Goal: Complete application form

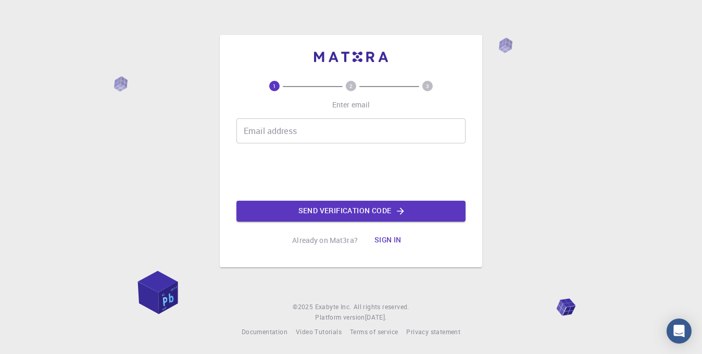
click at [318, 130] on input "Email address" at bounding box center [350, 130] width 229 height 25
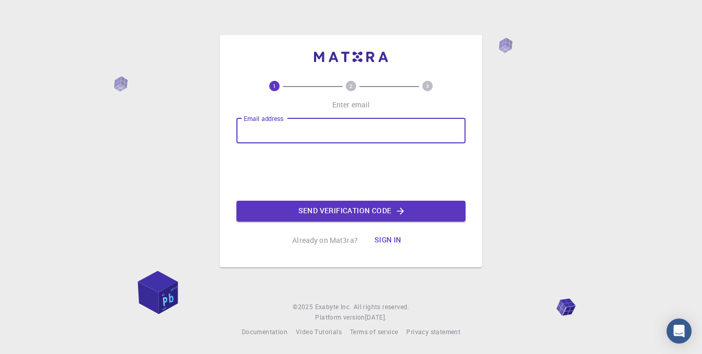
type input "[EMAIL_ADDRESS][DOMAIN_NAME]"
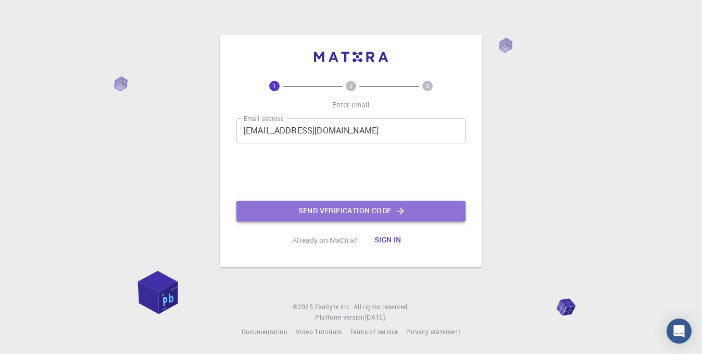
click at [301, 213] on button "Send verification code" at bounding box center [350, 211] width 229 height 21
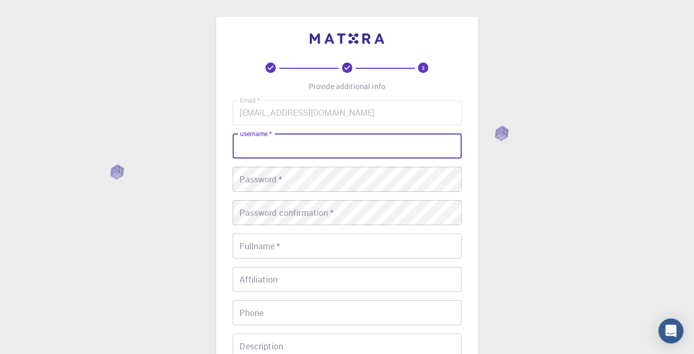
click at [354, 149] on input "username   *" at bounding box center [347, 145] width 229 height 25
type input "[PERSON_NAME]"
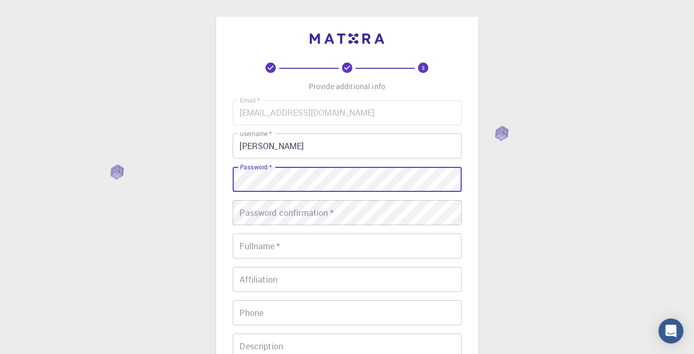
click at [265, 248] on input "Fullname   *" at bounding box center [347, 245] width 229 height 25
click at [248, 205] on div "Password confirmation   * Password confirmation   *" at bounding box center [347, 212] width 229 height 25
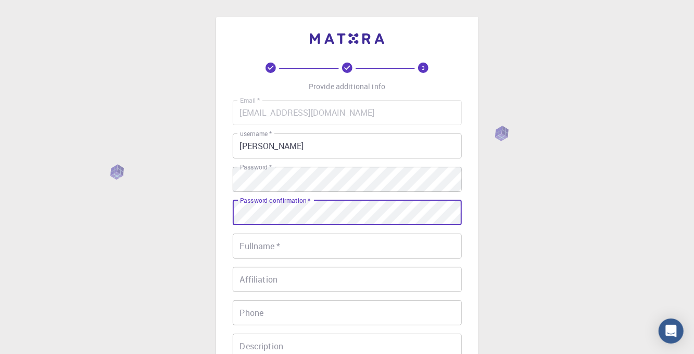
click at [289, 251] on input "Fullname   *" at bounding box center [347, 245] width 229 height 25
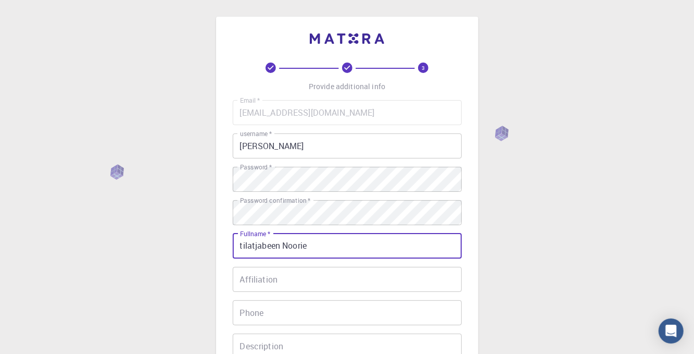
type input "tilatjabeen Noorie"
click at [273, 276] on input "Affiliation" at bounding box center [347, 279] width 229 height 25
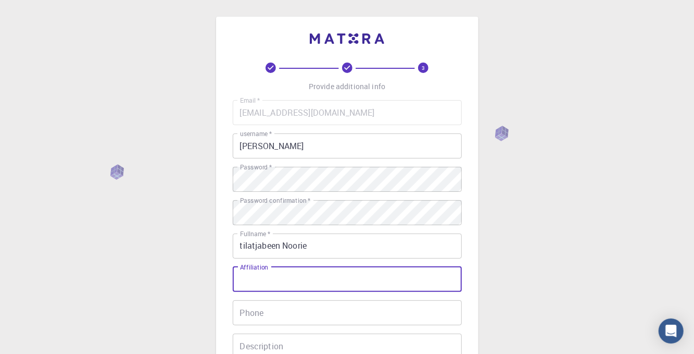
scroll to position [104, 0]
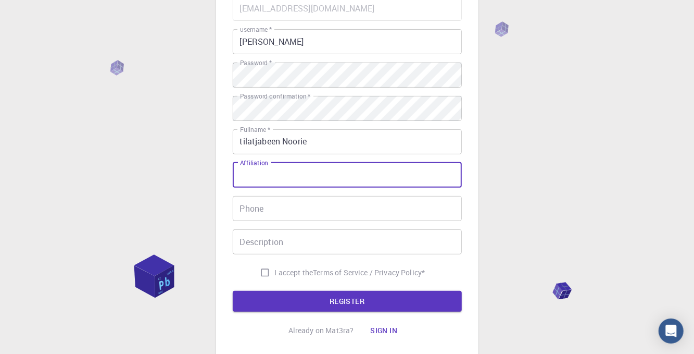
click at [263, 271] on input "I accept the Terms of Service / Privacy Policy *" at bounding box center [265, 273] width 20 height 20
checkbox input "true"
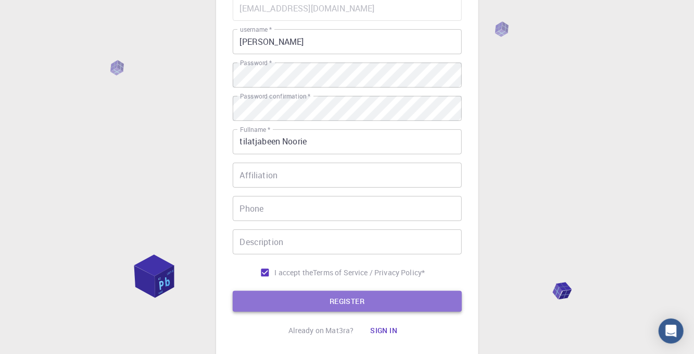
click at [302, 300] on button "REGISTER" at bounding box center [347, 301] width 229 height 21
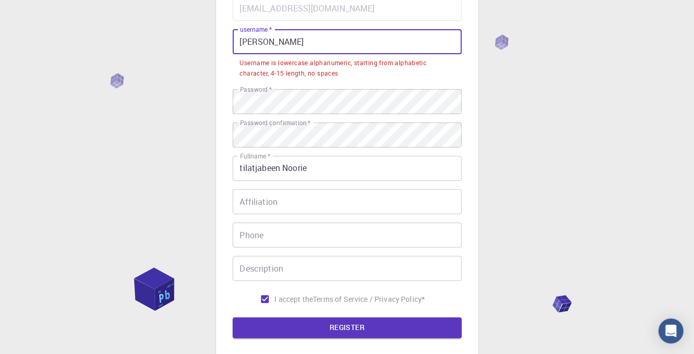
click at [245, 46] on input "[PERSON_NAME]" at bounding box center [347, 41] width 229 height 25
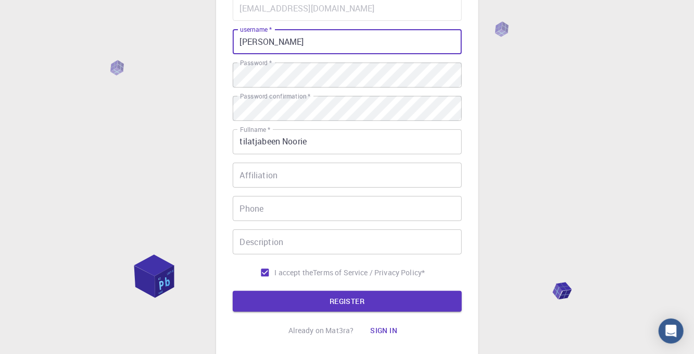
click at [268, 42] on input "[PERSON_NAME]" at bounding box center [347, 41] width 229 height 25
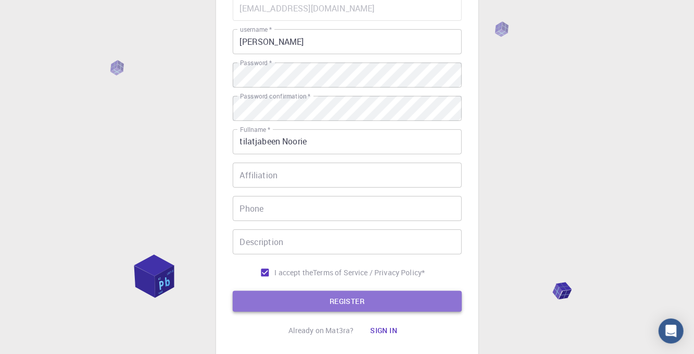
click at [296, 300] on button "REGISTER" at bounding box center [347, 301] width 229 height 21
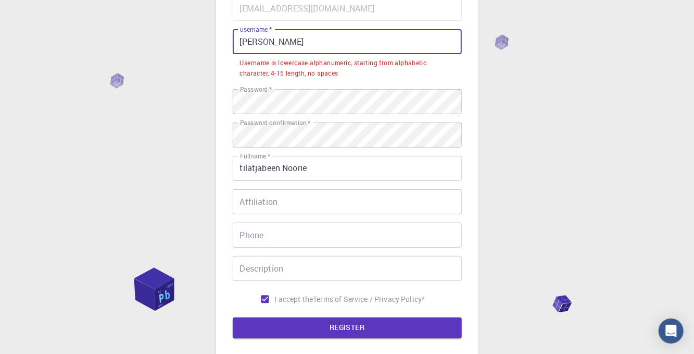
click at [273, 41] on input "[PERSON_NAME]" at bounding box center [347, 41] width 229 height 25
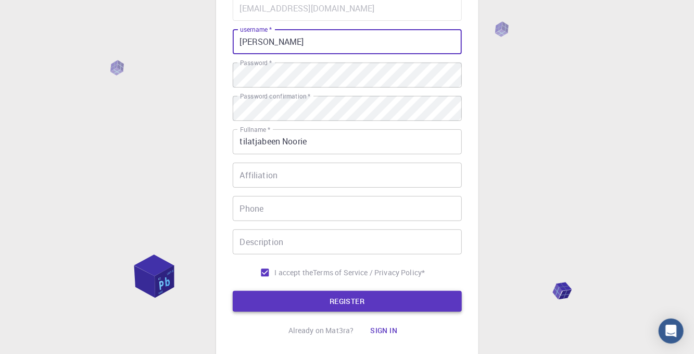
type input "[PERSON_NAME]"
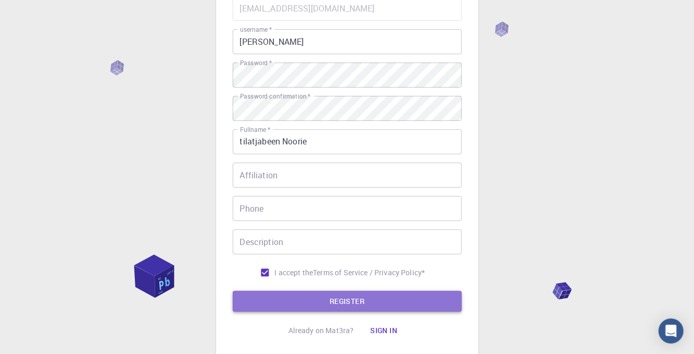
click at [320, 302] on button "REGISTER" at bounding box center [347, 301] width 229 height 21
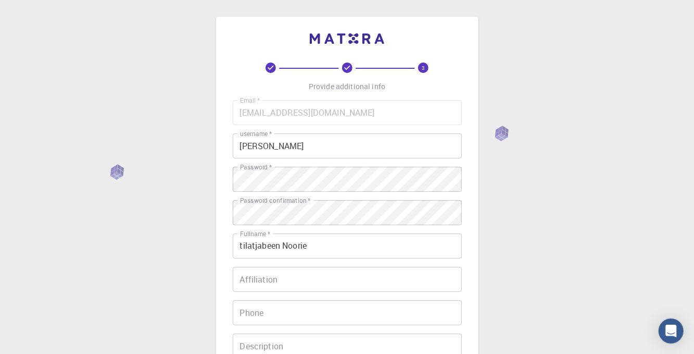
scroll to position [177, 0]
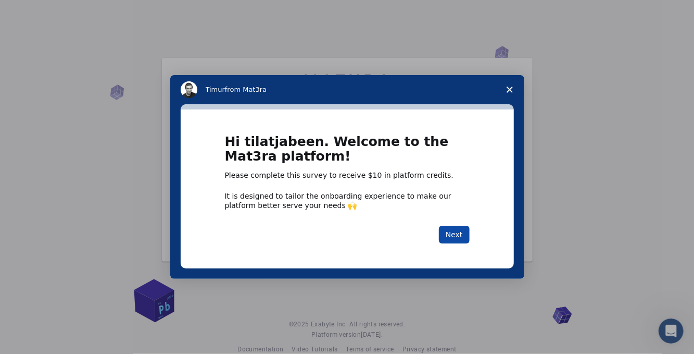
click at [453, 234] on button "Next" at bounding box center [454, 235] width 31 height 18
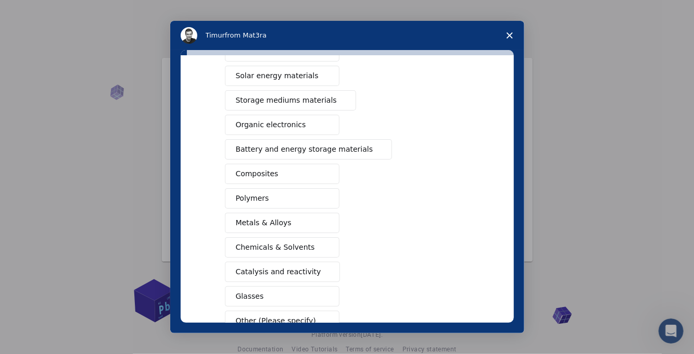
scroll to position [104, 0]
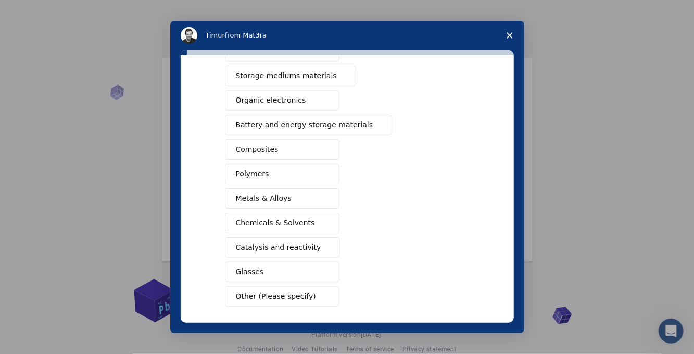
click at [267, 193] on span "Metals & Alloys" at bounding box center [264, 198] width 56 height 11
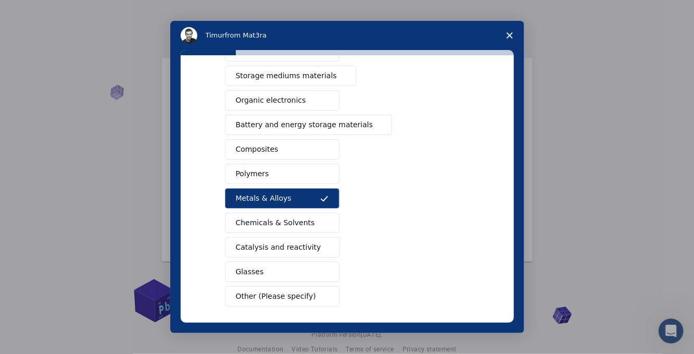
click at [272, 174] on button "Polymers" at bounding box center [282, 174] width 115 height 20
click at [268, 147] on span "Composites" at bounding box center [257, 149] width 43 height 11
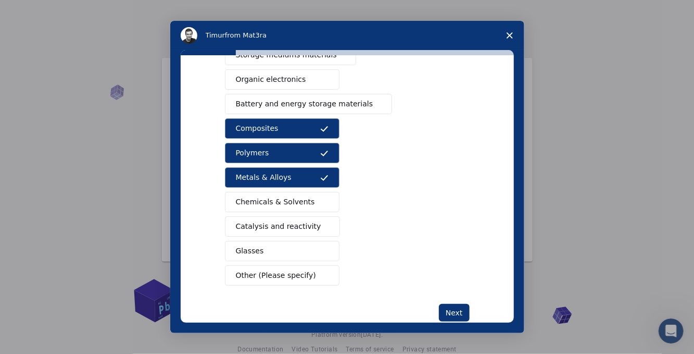
scroll to position [145, 0]
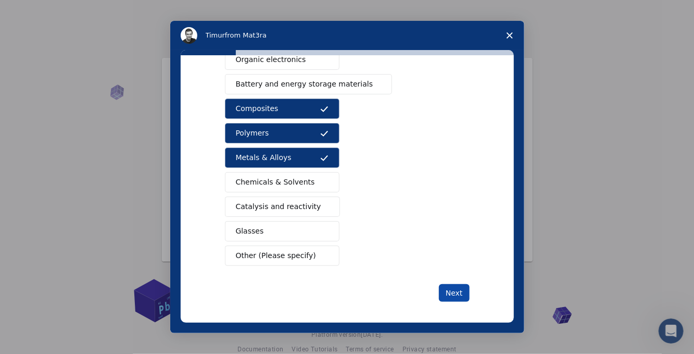
click at [458, 288] on button "Next" at bounding box center [454, 293] width 31 height 18
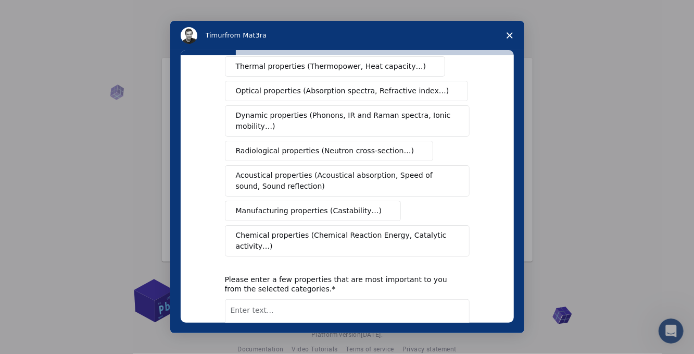
scroll to position [0, 0]
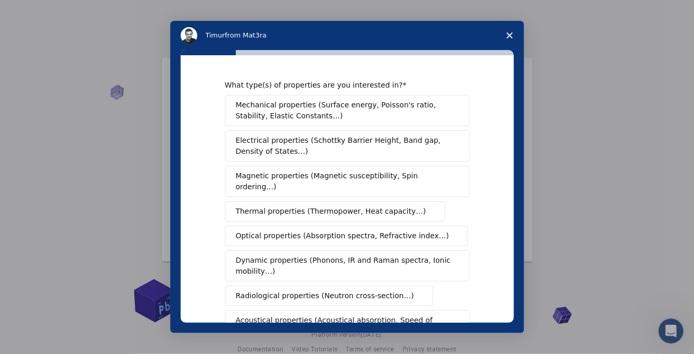
click at [314, 113] on span "Mechanical properties (Surface energy, Poisson's ratio, Stability, Elastic Cons…" at bounding box center [344, 110] width 217 height 22
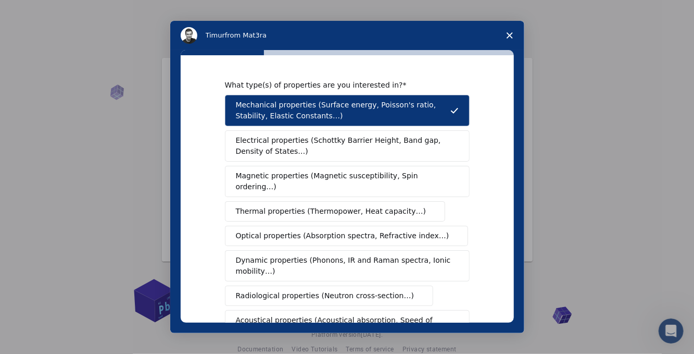
click at [325, 206] on span "Thermal properties (Thermopower, Heat capacity…)" at bounding box center [331, 211] width 191 height 11
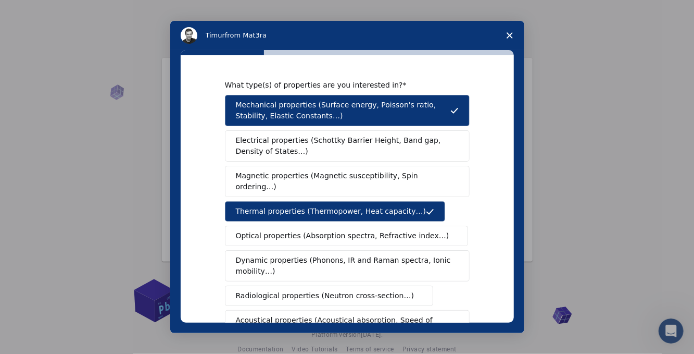
scroll to position [104, 0]
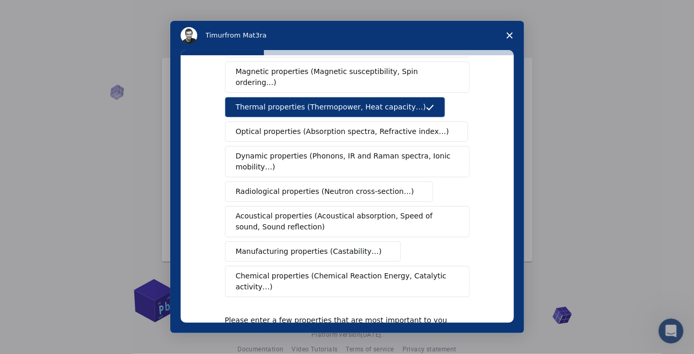
click at [269, 246] on span "Manufacturing properties (Castability…)" at bounding box center [309, 251] width 146 height 11
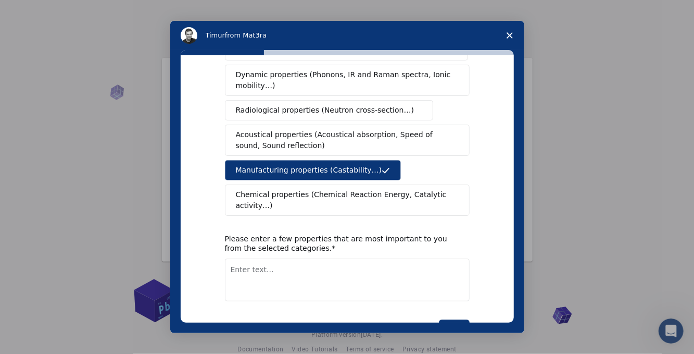
scroll to position [199, 0]
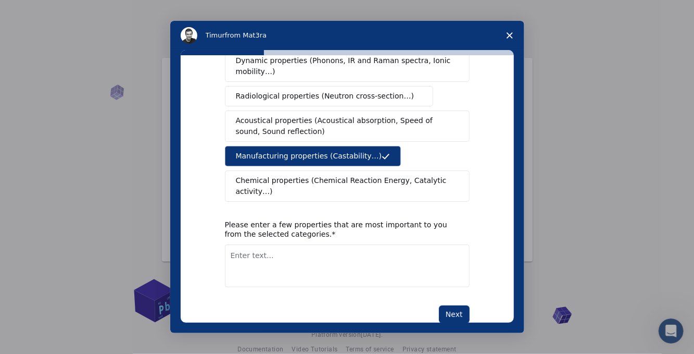
click at [454, 305] on button "Next" at bounding box center [454, 314] width 31 height 18
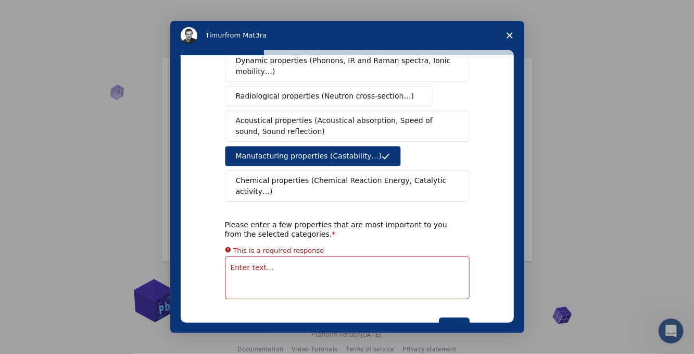
click at [338, 256] on textarea "Enter text..." at bounding box center [347, 277] width 245 height 43
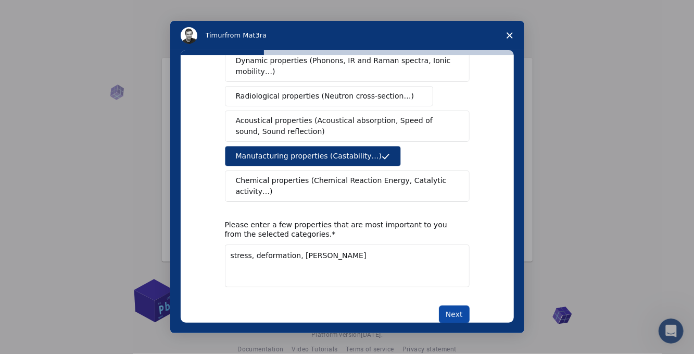
type textarea "stress, deformation, [PERSON_NAME]"
click at [460, 305] on button "Next" at bounding box center [454, 314] width 31 height 18
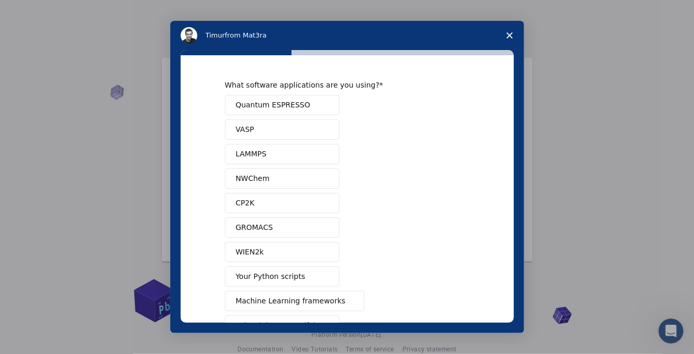
scroll to position [71, 0]
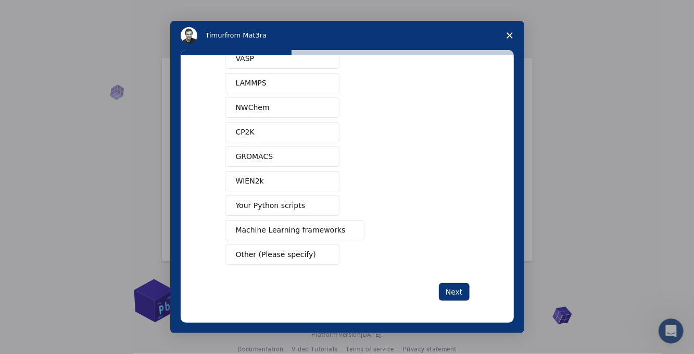
click at [314, 250] on button "Other (Please specify)" at bounding box center [282, 254] width 115 height 20
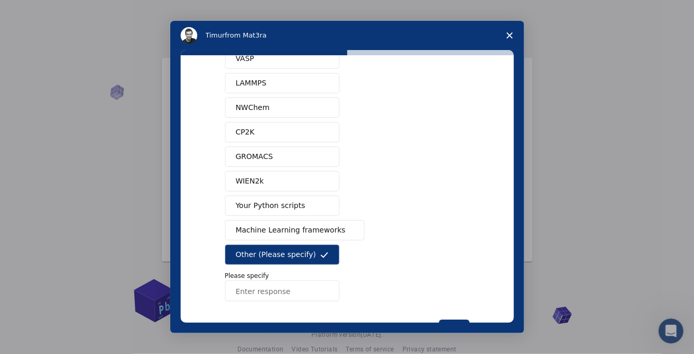
click at [283, 291] on input "Enter response" at bounding box center [282, 290] width 115 height 21
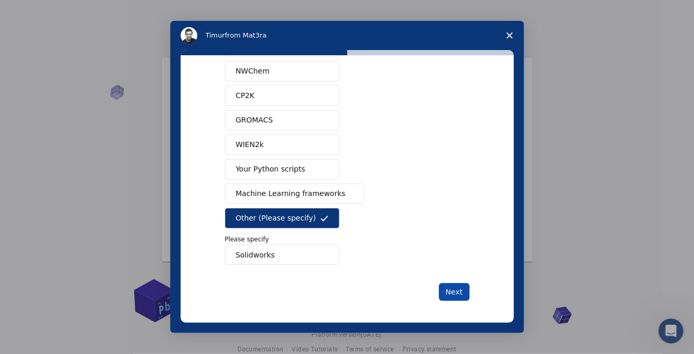
type input "Solidworks"
click at [446, 288] on button "Next" at bounding box center [454, 292] width 31 height 18
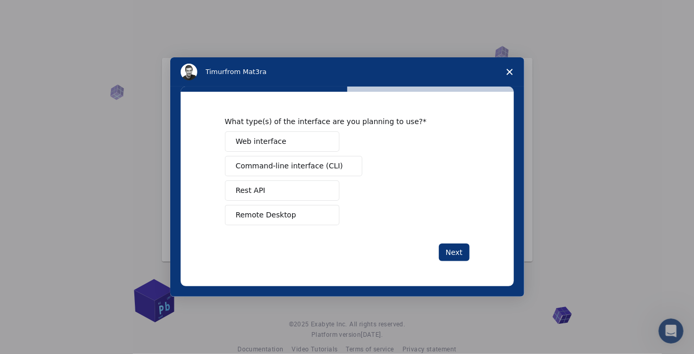
click at [288, 140] on button "Web interface" at bounding box center [282, 141] width 115 height 20
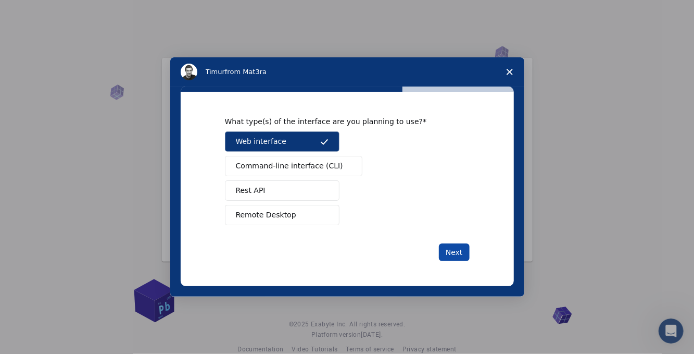
click at [462, 251] on button "Next" at bounding box center [454, 252] width 31 height 18
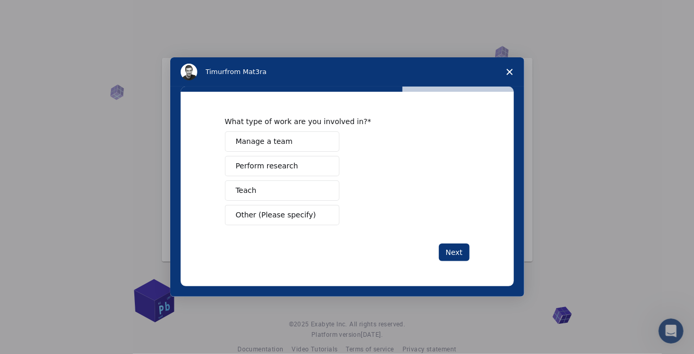
click at [269, 164] on span "Perform research" at bounding box center [267, 165] width 63 height 11
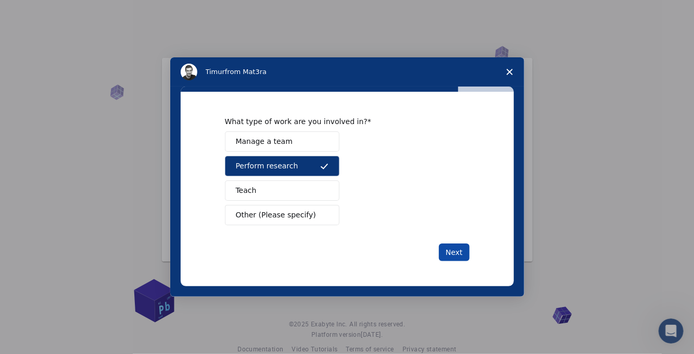
click at [448, 252] on button "Next" at bounding box center [454, 252] width 31 height 18
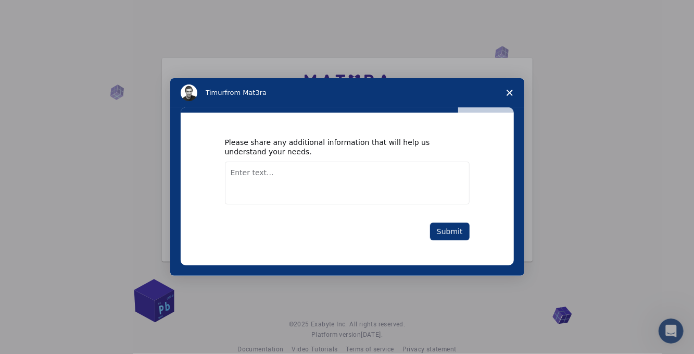
click at [311, 174] on textarea "Enter text..." at bounding box center [347, 182] width 245 height 43
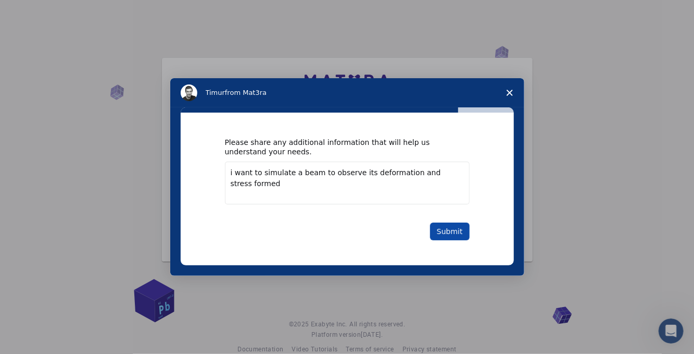
type textarea "i want to simulate a beam to observe its deformation and stress formed"
click at [451, 227] on button "Submit" at bounding box center [450, 231] width 40 height 18
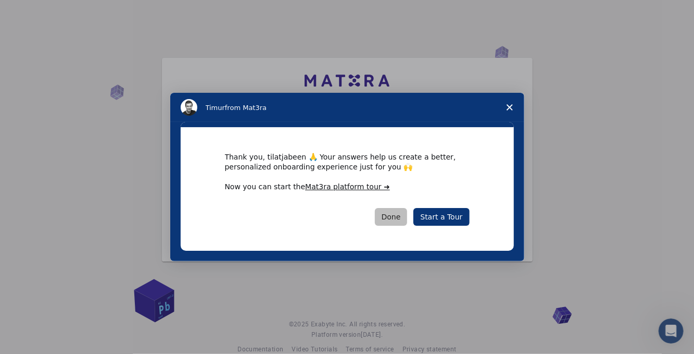
click at [407, 220] on button "Done" at bounding box center [391, 217] width 33 height 18
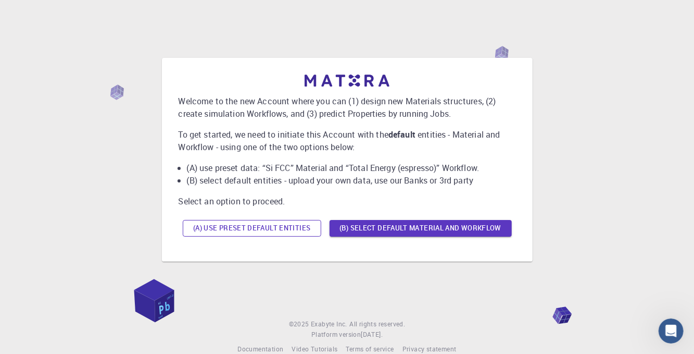
scroll to position [18, 0]
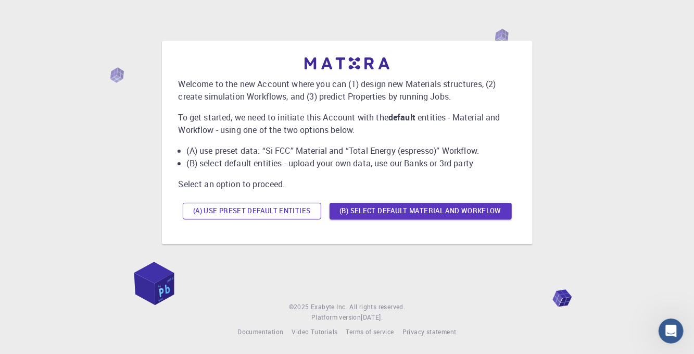
click at [267, 208] on button "(A) Use preset default entities" at bounding box center [252, 211] width 139 height 17
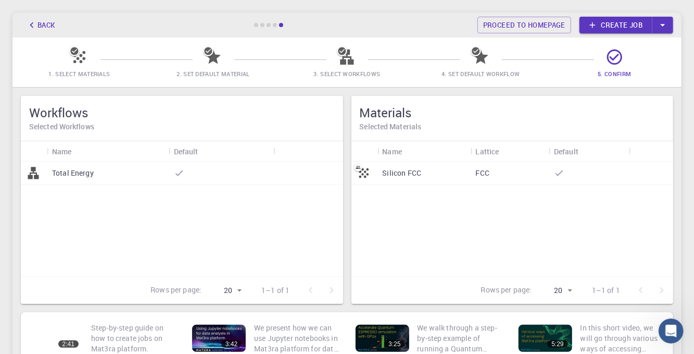
scroll to position [0, 0]
